Goal: Task Accomplishment & Management: Use online tool/utility

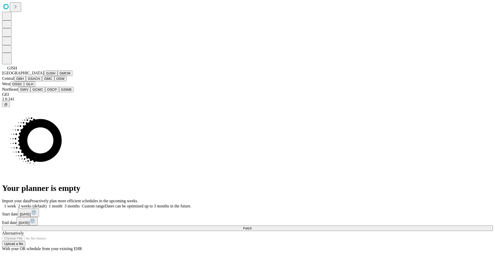
click at [44, 76] on button "GJSH" at bounding box center [50, 72] width 13 height 5
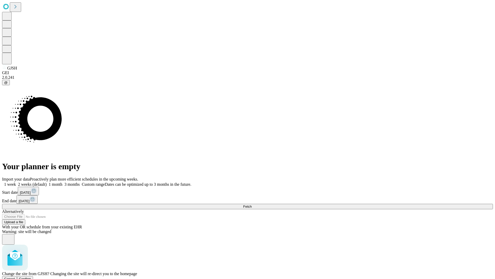
click at [31, 277] on span "Confirm" at bounding box center [25, 279] width 12 height 4
click at [16, 182] on label "1 week" at bounding box center [9, 184] width 14 height 4
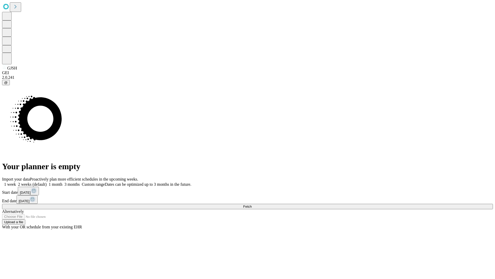
click at [252, 204] on span "Fetch" at bounding box center [247, 206] width 9 height 4
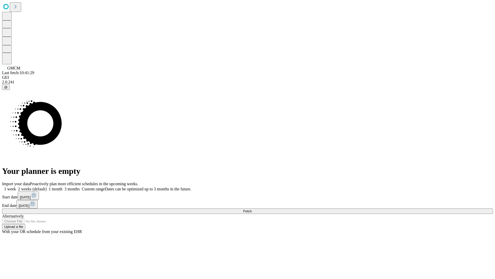
click at [16, 187] on label "1 week" at bounding box center [9, 189] width 14 height 4
click at [252, 209] on span "Fetch" at bounding box center [247, 211] width 9 height 4
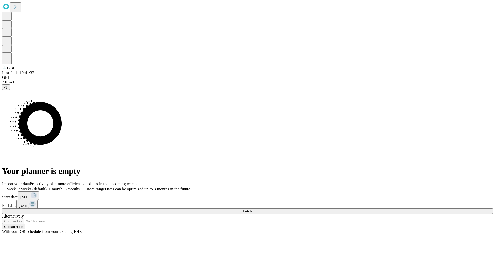
click at [16, 187] on label "1 week" at bounding box center [9, 189] width 14 height 4
click at [252, 209] on span "Fetch" at bounding box center [247, 211] width 9 height 4
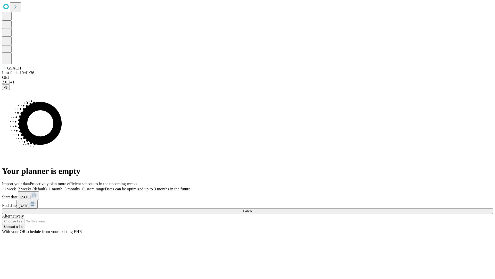
click at [16, 187] on label "1 week" at bounding box center [9, 189] width 14 height 4
click at [252, 209] on span "Fetch" at bounding box center [247, 211] width 9 height 4
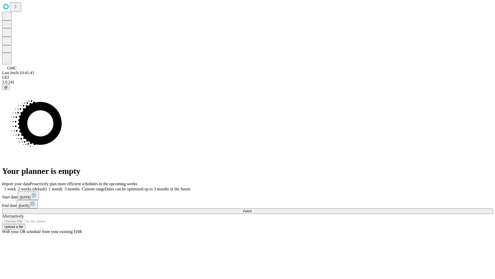
click at [16, 187] on label "1 week" at bounding box center [9, 189] width 14 height 4
click at [252, 209] on span "Fetch" at bounding box center [247, 211] width 9 height 4
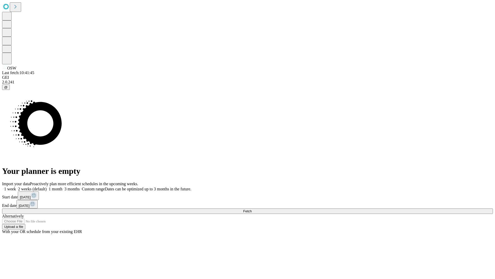
click at [16, 187] on label "1 week" at bounding box center [9, 189] width 14 height 4
click at [252, 209] on span "Fetch" at bounding box center [247, 211] width 9 height 4
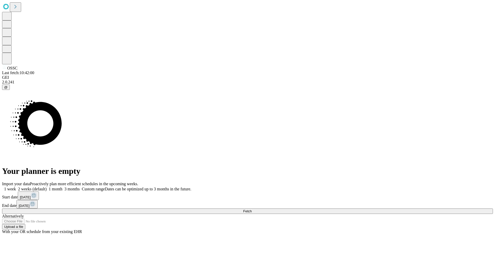
click at [16, 187] on label "1 week" at bounding box center [9, 189] width 14 height 4
click at [252, 209] on span "Fetch" at bounding box center [247, 211] width 9 height 4
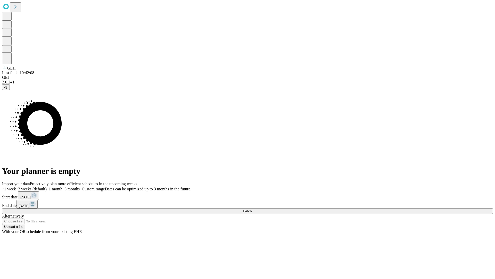
click at [16, 187] on label "1 week" at bounding box center [9, 189] width 14 height 4
click at [252, 209] on span "Fetch" at bounding box center [247, 211] width 9 height 4
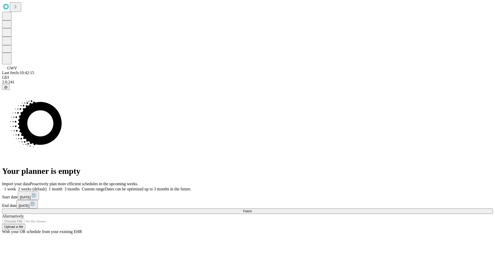
click at [16, 187] on label "1 week" at bounding box center [9, 189] width 14 height 4
click at [252, 209] on span "Fetch" at bounding box center [247, 211] width 9 height 4
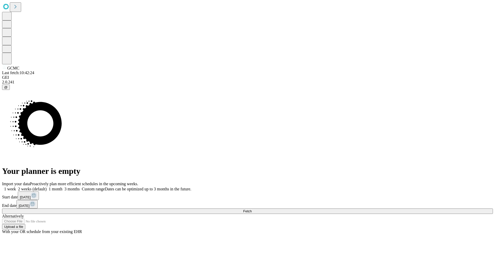
click at [16, 187] on label "1 week" at bounding box center [9, 189] width 14 height 4
click at [252, 209] on span "Fetch" at bounding box center [247, 211] width 9 height 4
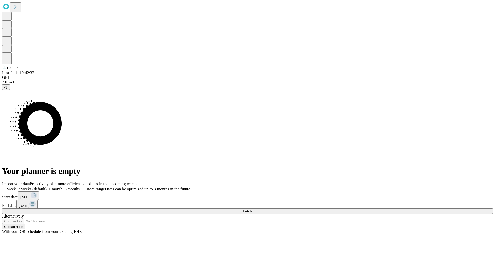
click at [16, 187] on label "1 week" at bounding box center [9, 189] width 14 height 4
click at [252, 209] on span "Fetch" at bounding box center [247, 211] width 9 height 4
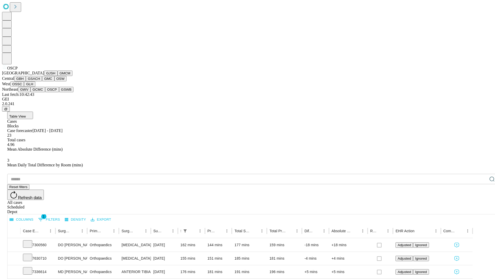
click at [59, 92] on button "GSWB" at bounding box center [66, 89] width 15 height 5
